Goal: Task Accomplishment & Management: Complete application form

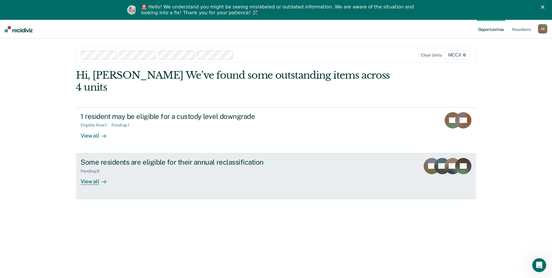
click at [86, 173] on link "Some residents are eligible for their annual reclassification Pending : 9 View …" at bounding box center [276, 176] width 400 height 46
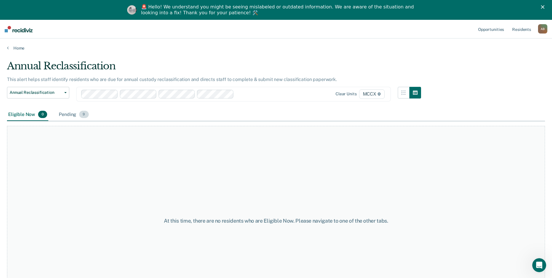
drag, startPoint x: 75, startPoint y: 113, endPoint x: 83, endPoint y: 115, distance: 8.6
click at [75, 113] on div "Pending 9" at bounding box center [74, 114] width 32 height 13
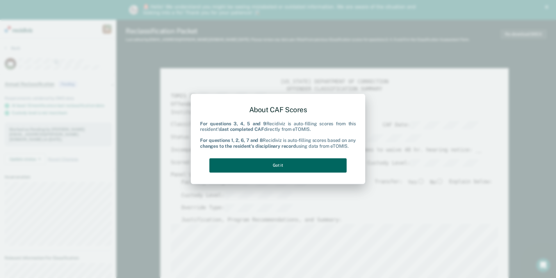
click at [251, 165] on button "Got it" at bounding box center [277, 165] width 137 height 14
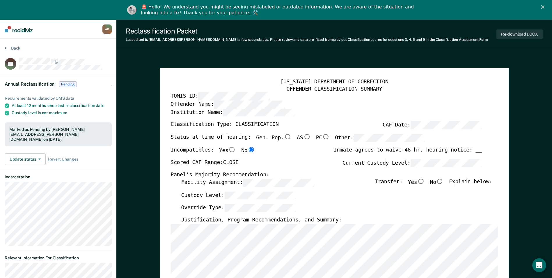
type textarea "x"
